Goal: Information Seeking & Learning: Learn about a topic

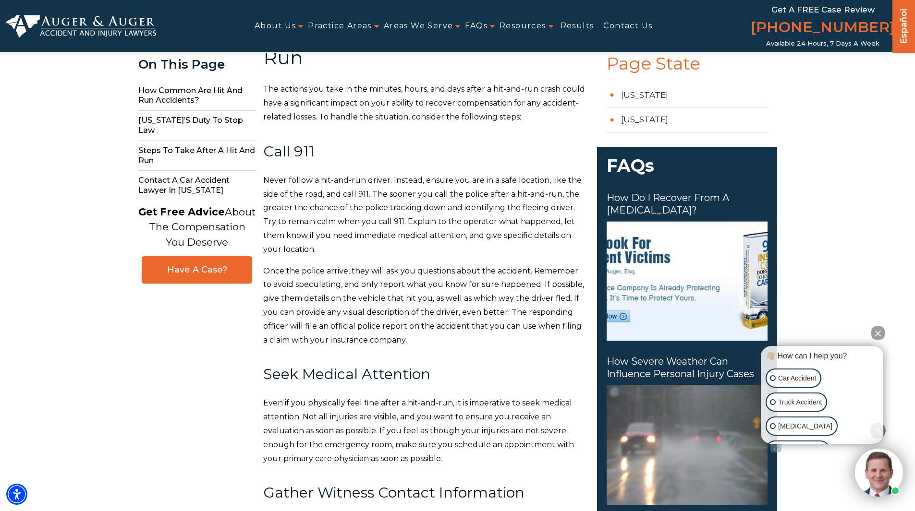
scroll to position [1009, 0]
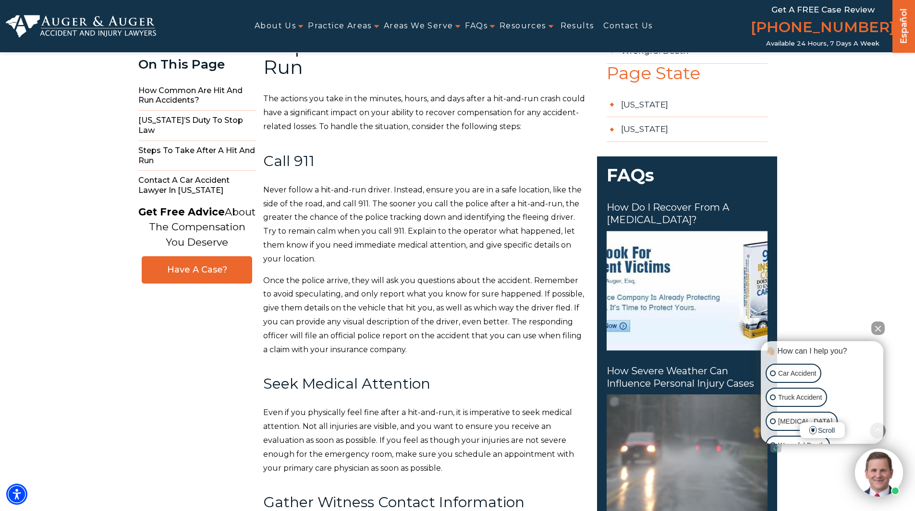
click at [412, 250] on span "Never follow a hit-and-run driver. Instead, ensure you are in a safe location, …" at bounding box center [422, 224] width 318 height 78
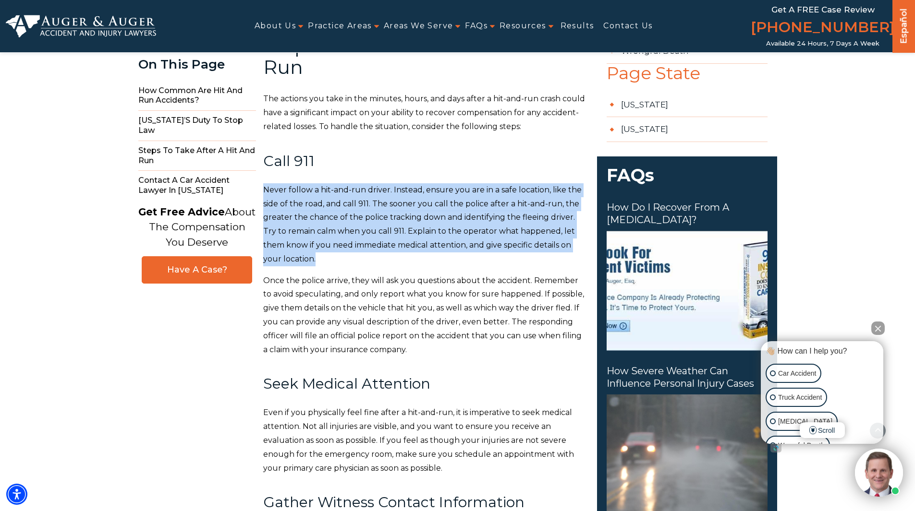
click at [412, 250] on span "Never follow a hit-and-run driver. Instead, ensure you are in a safe location, …" at bounding box center [422, 224] width 318 height 78
click at [403, 264] on p "Never follow a hit-and-run driver. Instead, ensure you are in a safe location, …" at bounding box center [424, 224] width 322 height 83
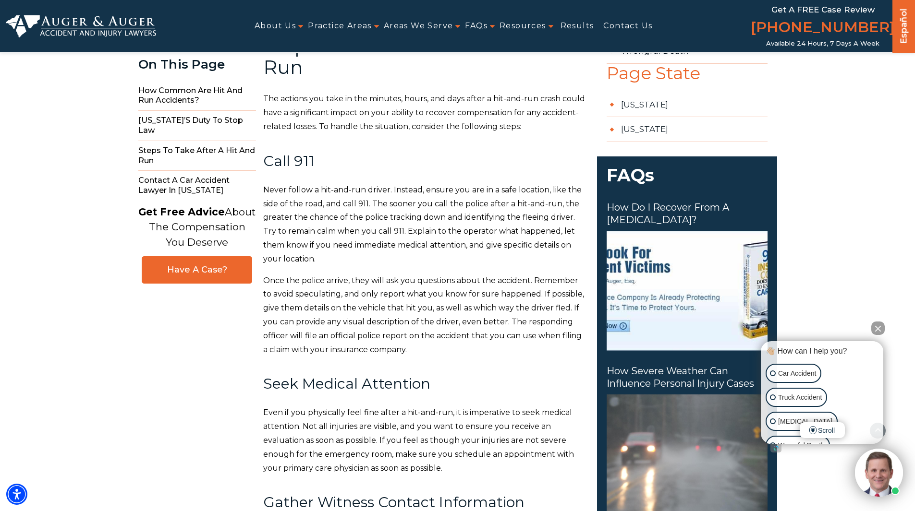
drag, startPoint x: 397, startPoint y: 270, endPoint x: 309, endPoint y: 197, distance: 113.9
click at [309, 197] on p "Never follow a hit-and-run driver. Instead, ensure you are in a safe location, …" at bounding box center [424, 224] width 322 height 83
click at [359, 231] on p "Never follow a hit-and-run driver. Instead, ensure you are in a safe location, …" at bounding box center [424, 224] width 322 height 83
drag, startPoint x: 352, startPoint y: 224, endPoint x: 496, endPoint y: 226, distance: 144.6
click at [496, 226] on span "Never follow a hit-and-run driver. Instead, ensure you are in a safe location, …" at bounding box center [422, 224] width 318 height 78
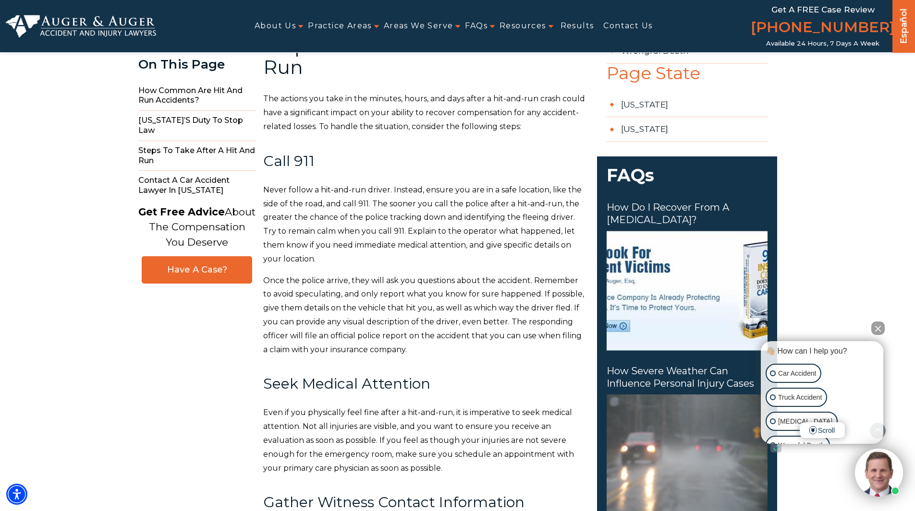
click at [485, 235] on span "Never follow a hit-and-run driver. Instead, ensure you are in a safe location, …" at bounding box center [422, 224] width 318 height 78
click at [531, 238] on span "Never follow a hit-and-run driver. Instead, ensure you are in a safe location, …" at bounding box center [422, 224] width 318 height 78
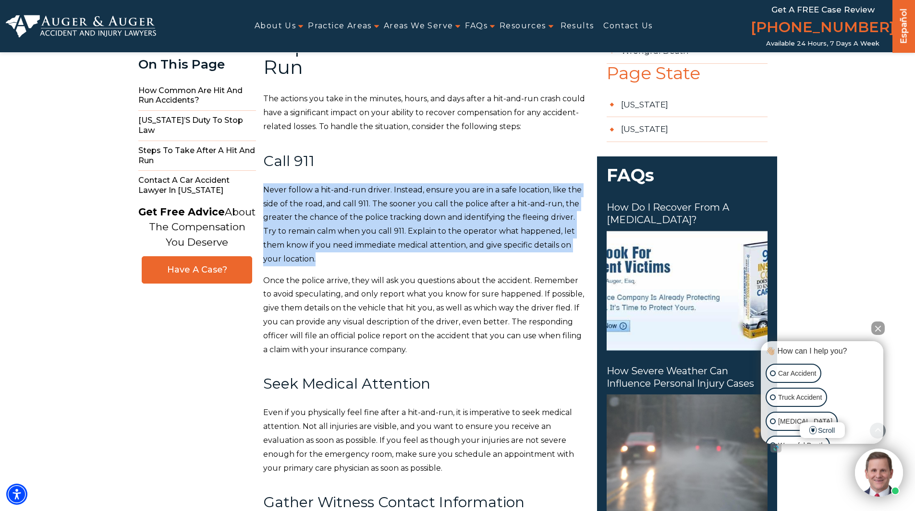
click at [531, 238] on span "Never follow a hit-and-run driver. Instead, ensure you are in a safe location, …" at bounding box center [422, 224] width 318 height 78
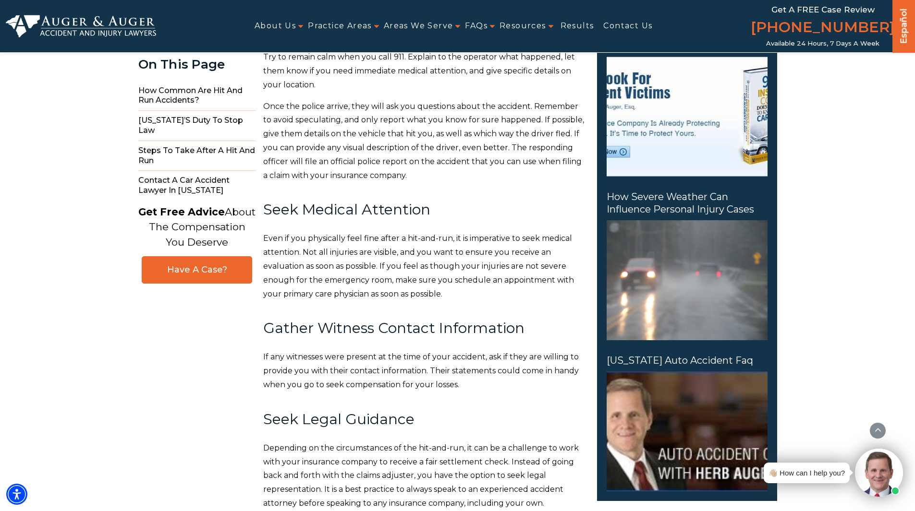
scroll to position [1345, 0]
